Goal: Navigation & Orientation: Find specific page/section

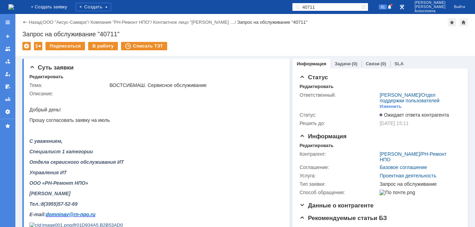
drag, startPoint x: 0, startPoint y: 0, endPoint x: 15, endPoint y: 5, distance: 16.2
click at [14, 5] on img at bounding box center [11, 7] width 6 height 6
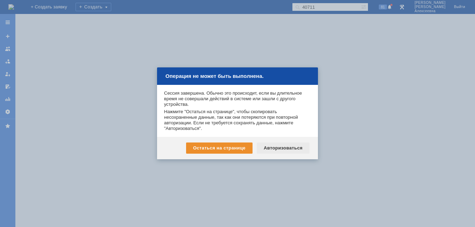
click at [274, 148] on div "Авторизоваться" at bounding box center [283, 148] width 53 height 11
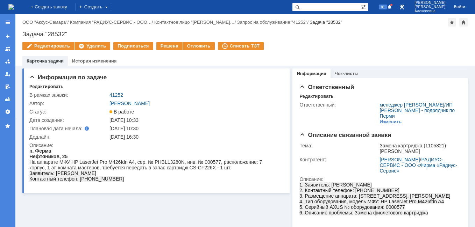
click at [14, 9] on img at bounding box center [11, 7] width 6 height 6
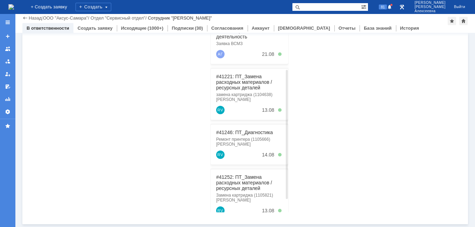
scroll to position [238, 0]
